Goal: Transaction & Acquisition: Purchase product/service

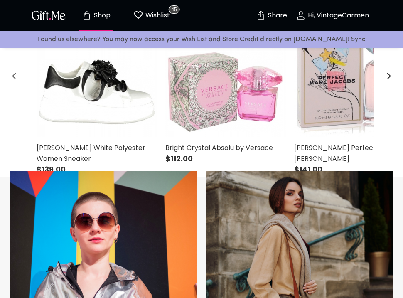
scroll to position [321, 0]
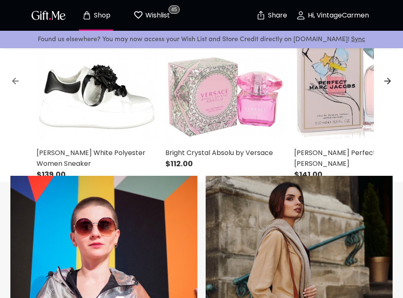
click at [240, 114] on img at bounding box center [226, 56] width 121 height 173
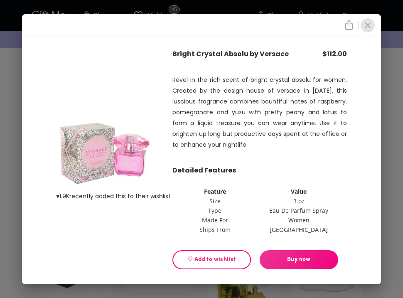
click at [366, 32] on button "close" at bounding box center [368, 25] width 14 height 14
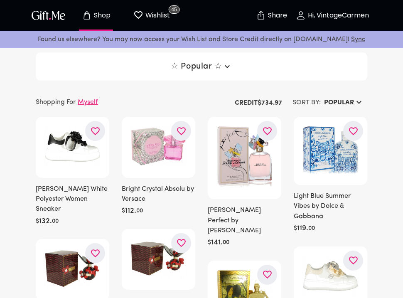
click at [275, 134] on button "button" at bounding box center [267, 131] width 20 height 20
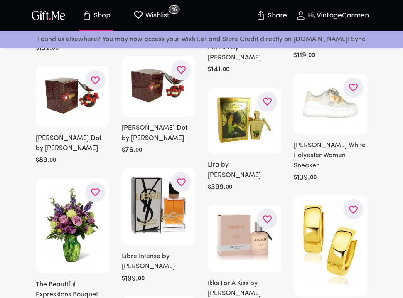
scroll to position [176, 0]
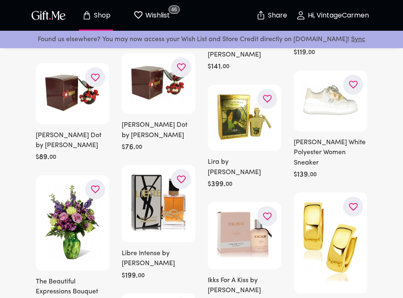
click at [88, 75] on button "button" at bounding box center [95, 77] width 20 height 20
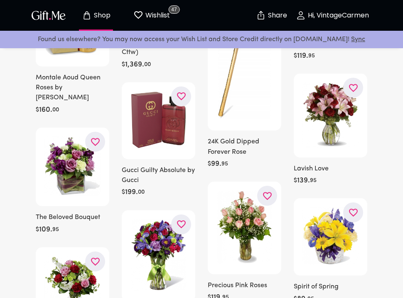
scroll to position [4775, 0]
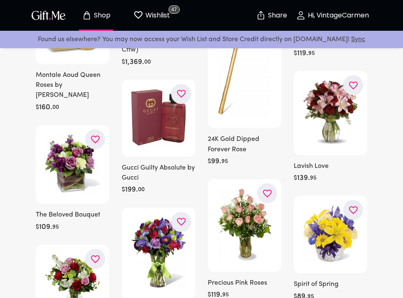
click at [162, 88] on img at bounding box center [158, 117] width 57 height 59
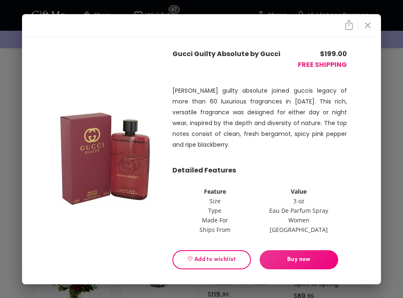
click at [362, 28] on button "close" at bounding box center [368, 25] width 14 height 14
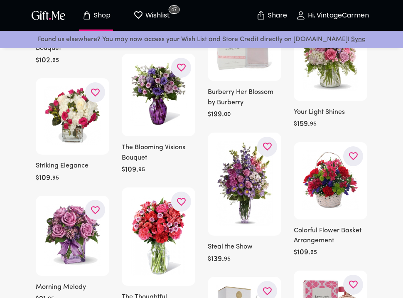
scroll to position [4893, 0]
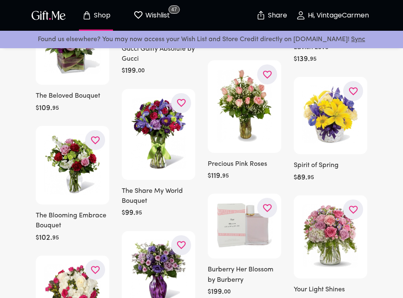
click at [0, 0] on icon "button" at bounding box center [0, 0] width 0 height 0
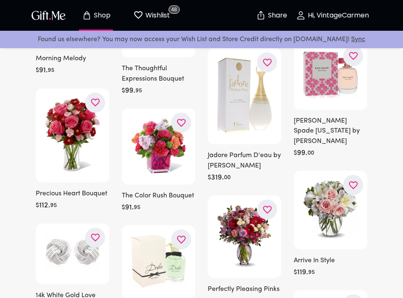
scroll to position [5306, 0]
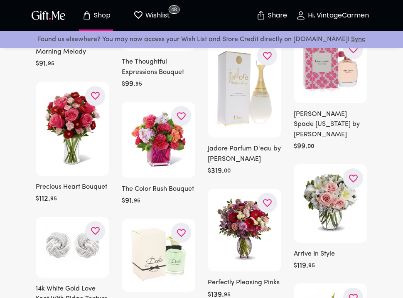
click at [0, 0] on icon "button" at bounding box center [0, 0] width 0 height 0
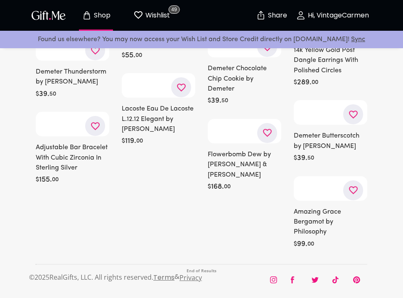
scroll to position [9560, 0]
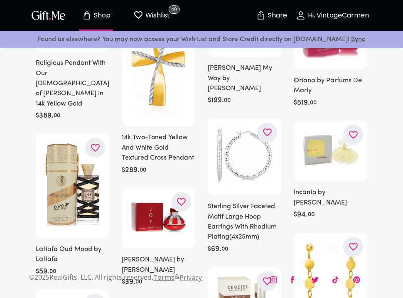
click at [110, 6] on button "Shop" at bounding box center [96, 15] width 46 height 27
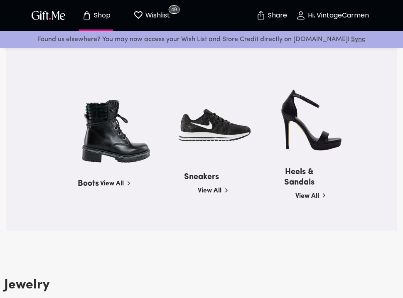
scroll to position [732, 0]
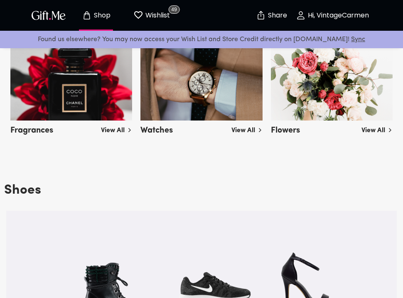
click at [92, 98] on img at bounding box center [71, 73] width 122 height 93
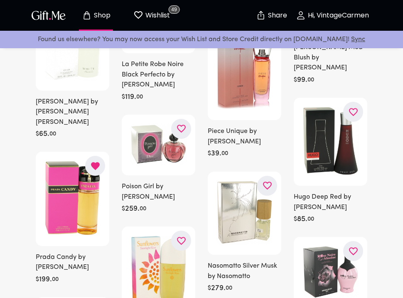
scroll to position [3657, 0]
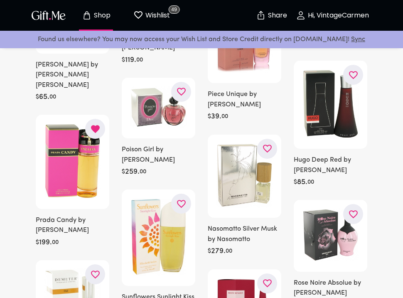
click at [91, 123] on img at bounding box center [72, 161] width 57 height 76
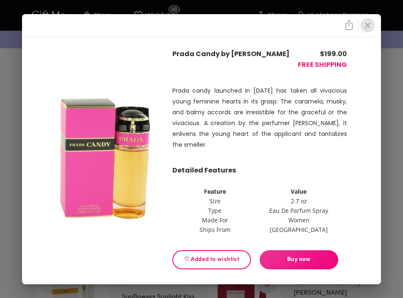
click at [371, 25] on icon "close" at bounding box center [368, 25] width 10 height 10
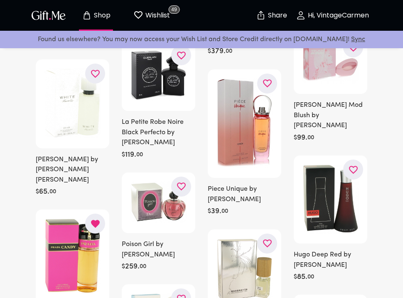
scroll to position [3548, 0]
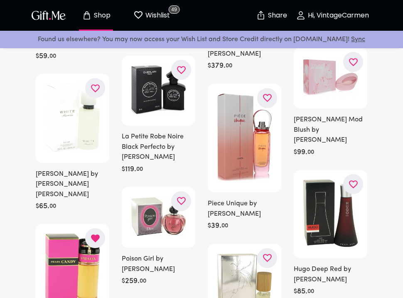
click at [154, 195] on img at bounding box center [158, 216] width 57 height 42
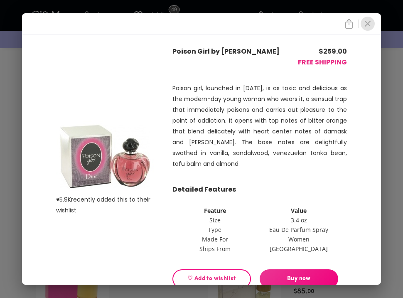
click at [373, 20] on button "close" at bounding box center [368, 24] width 14 height 14
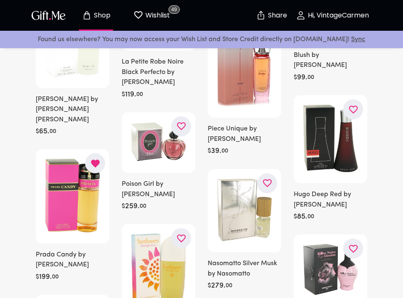
scroll to position [3620, 0]
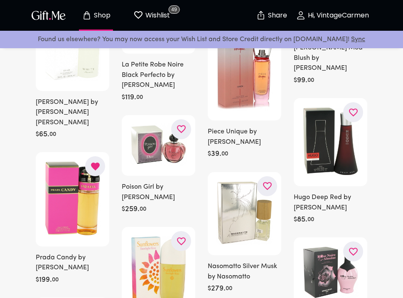
click at [77, 161] on img at bounding box center [72, 199] width 57 height 76
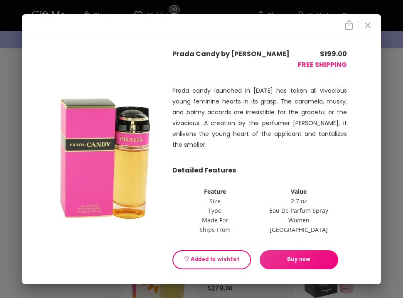
click at [289, 259] on span "Buy now" at bounding box center [299, 259] width 79 height 9
